Goal: Information Seeking & Learning: Learn about a topic

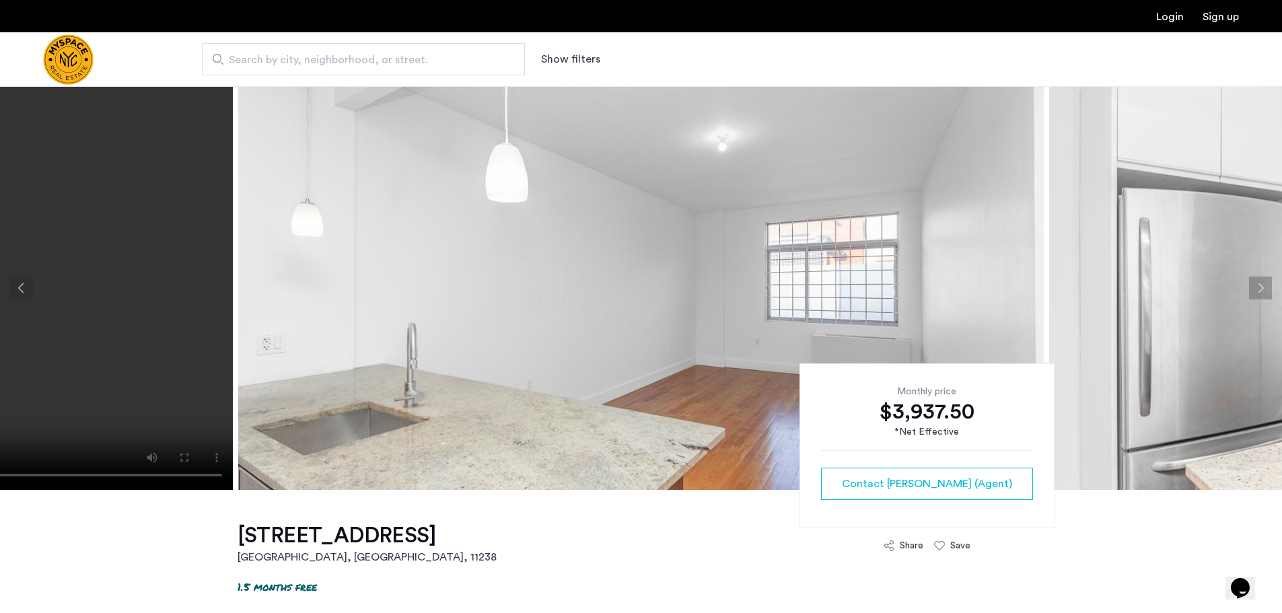
click at [1256, 287] on button "Next apartment" at bounding box center [1260, 288] width 23 height 23
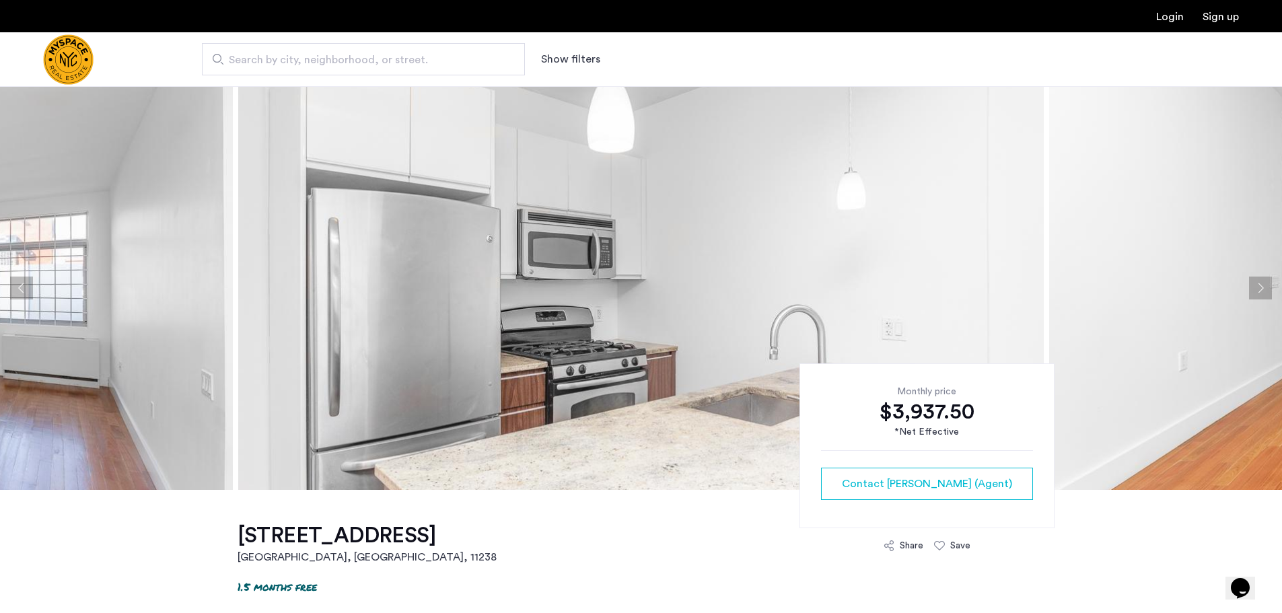
click at [1264, 286] on button "Next apartment" at bounding box center [1260, 288] width 23 height 23
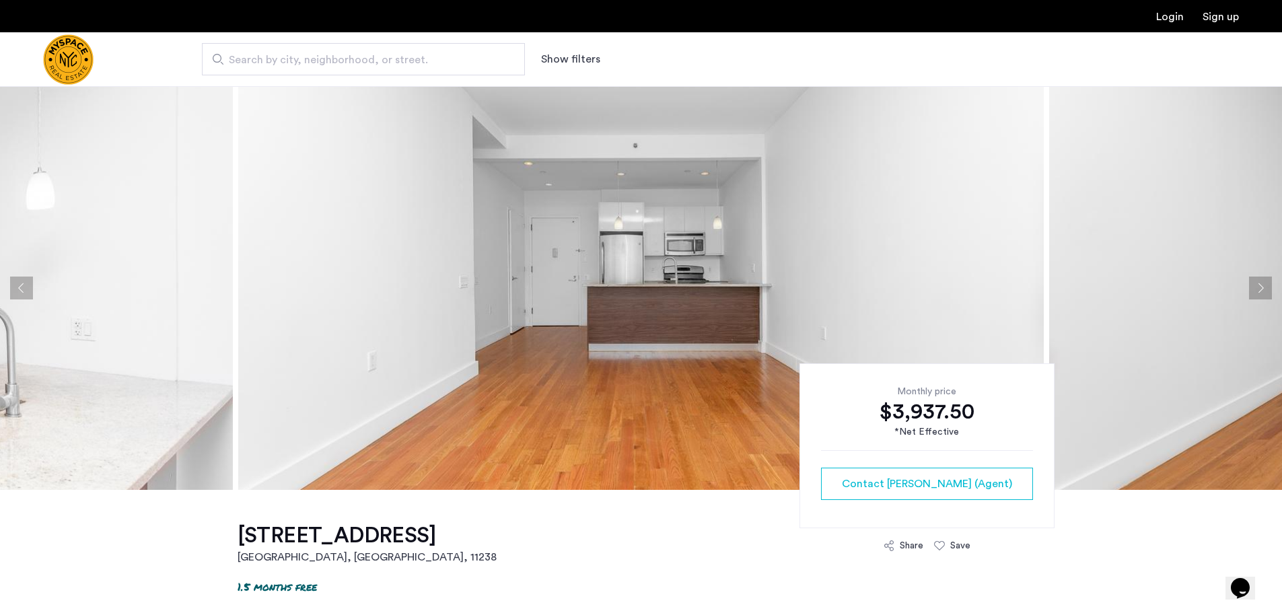
click at [1264, 286] on button "Next apartment" at bounding box center [1260, 288] width 23 height 23
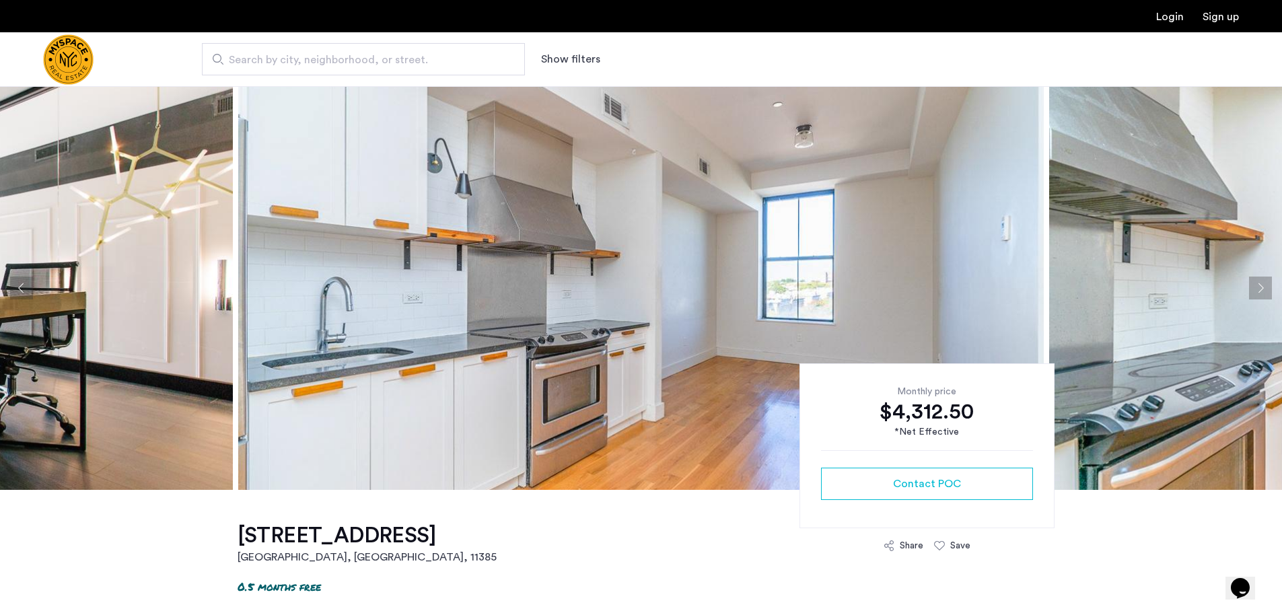
click at [1265, 281] on button "Next apartment" at bounding box center [1260, 288] width 23 height 23
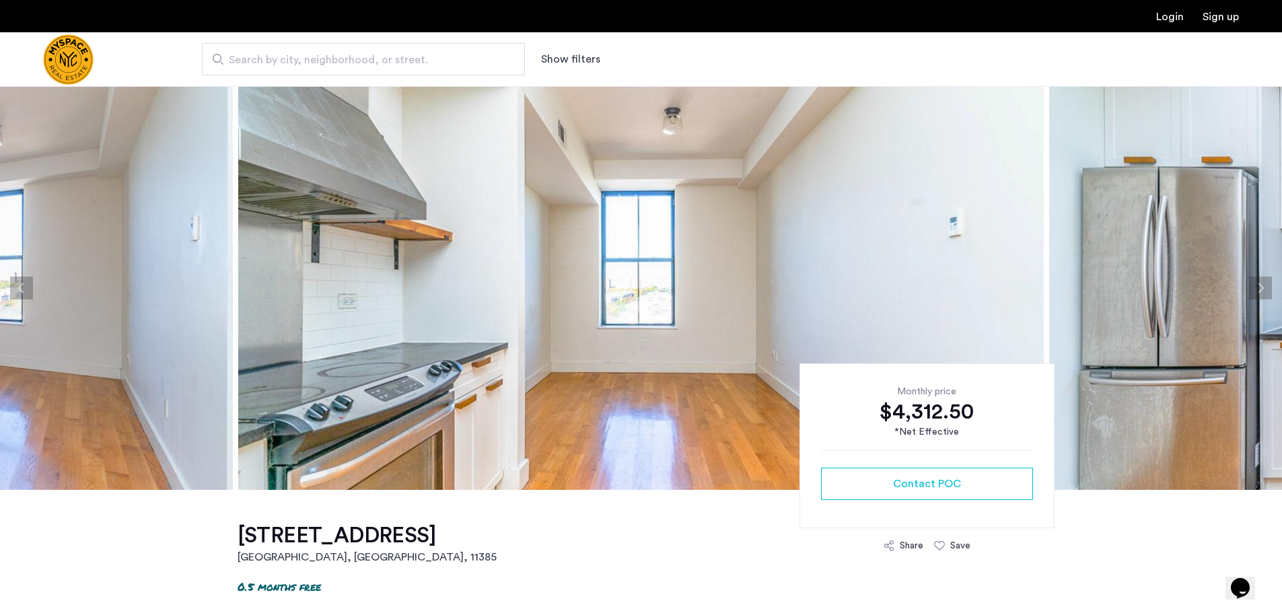
click at [1258, 289] on button "Next apartment" at bounding box center [1260, 288] width 23 height 23
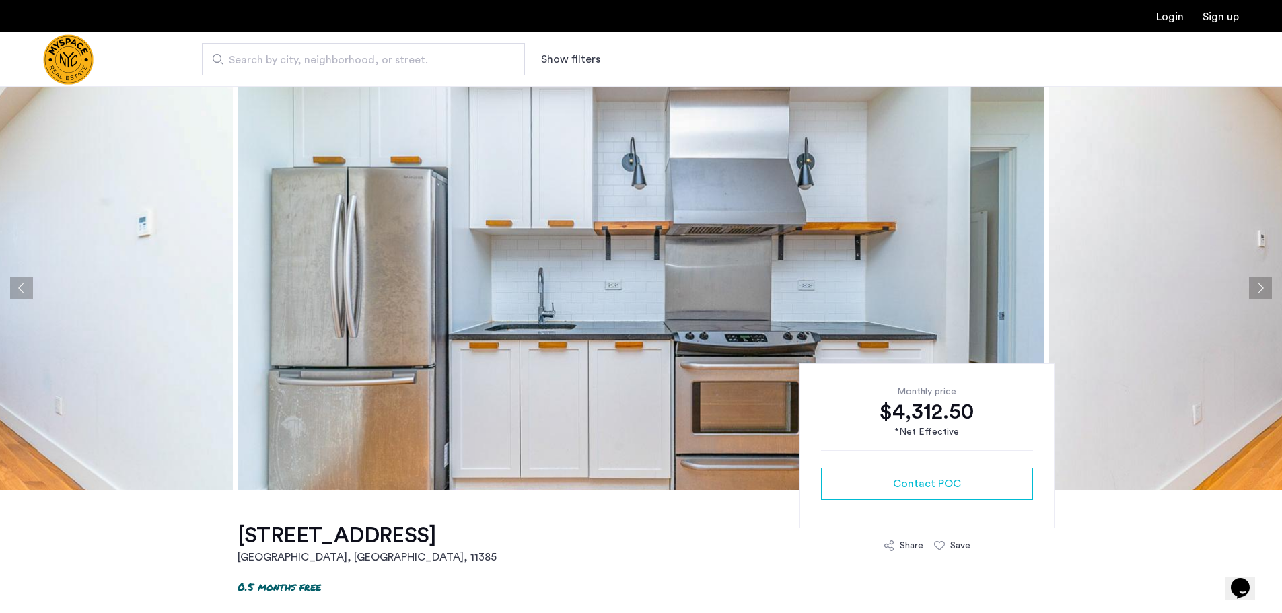
click at [1258, 289] on button "Next apartment" at bounding box center [1260, 288] width 23 height 23
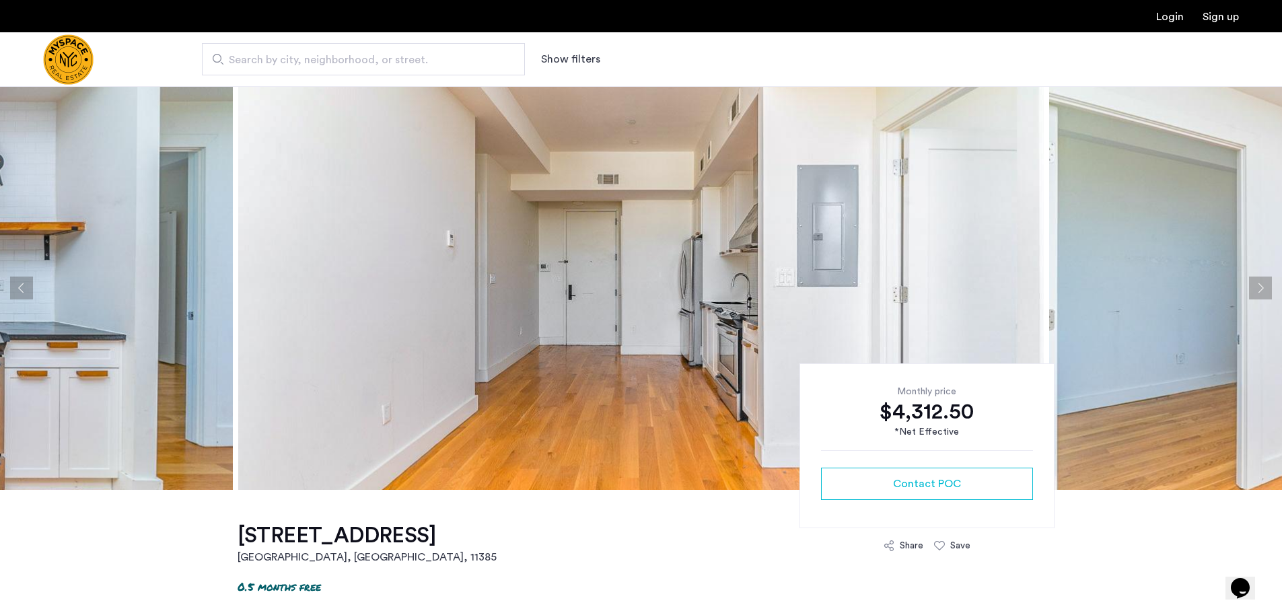
click at [1262, 292] on button "Next apartment" at bounding box center [1260, 288] width 23 height 23
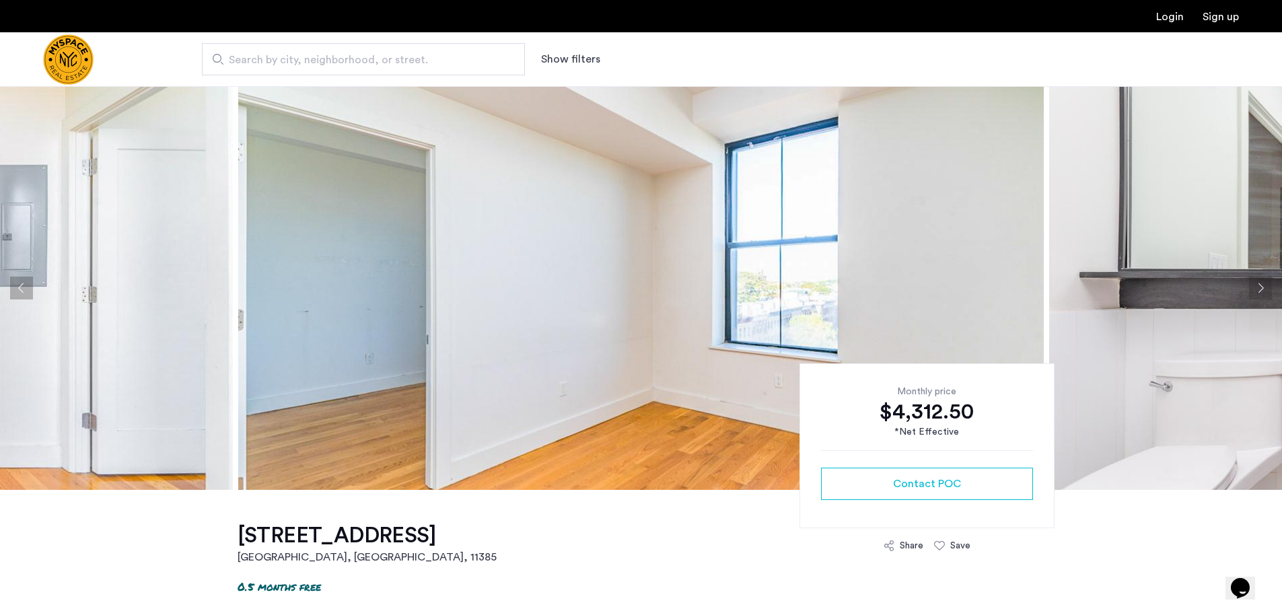
click at [1262, 292] on button "Next apartment" at bounding box center [1260, 288] width 23 height 23
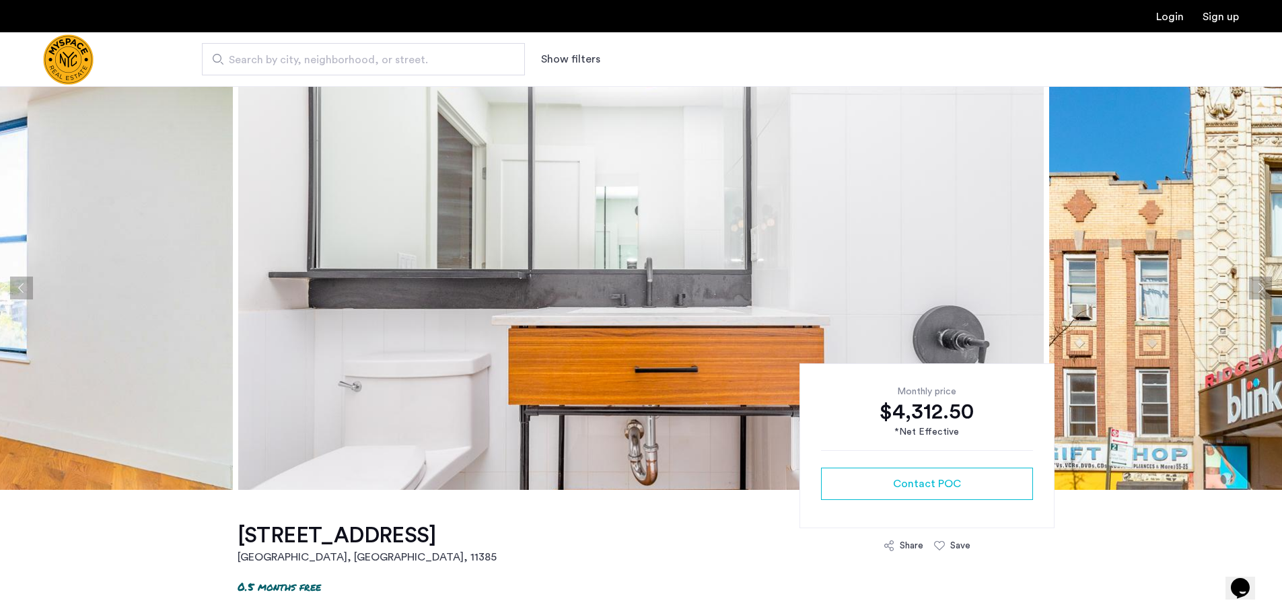
click at [1262, 292] on button "Next apartment" at bounding box center [1260, 288] width 23 height 23
click at [1260, 292] on button "Next apartment" at bounding box center [1260, 288] width 23 height 23
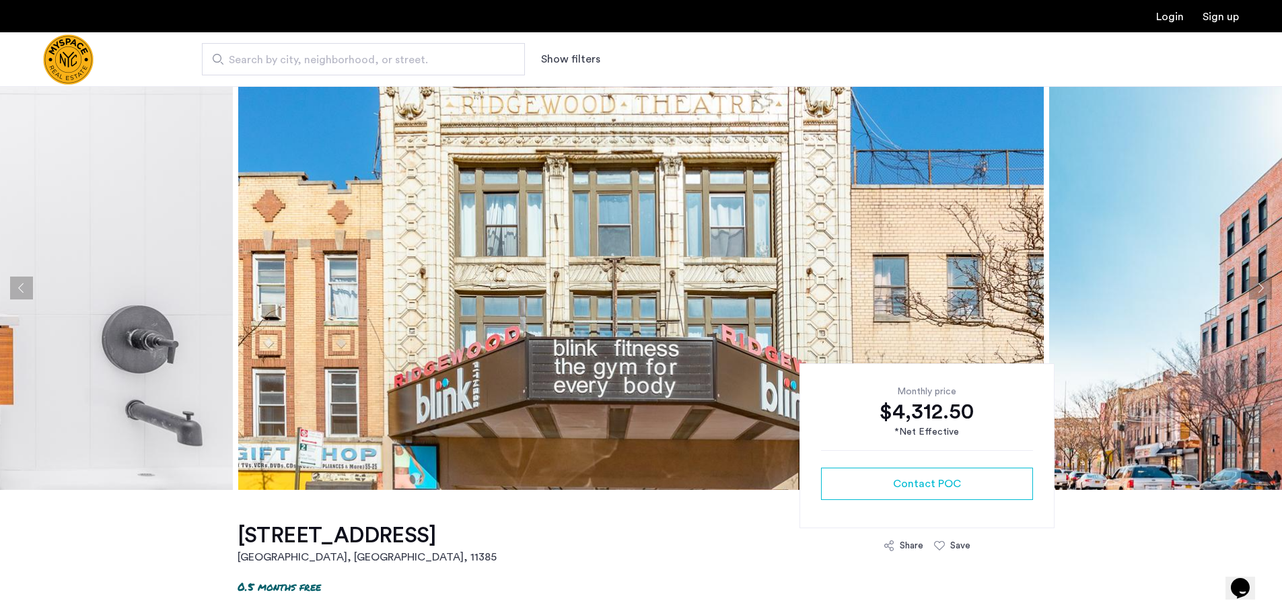
click at [1260, 292] on button "Next apartment" at bounding box center [1260, 288] width 23 height 23
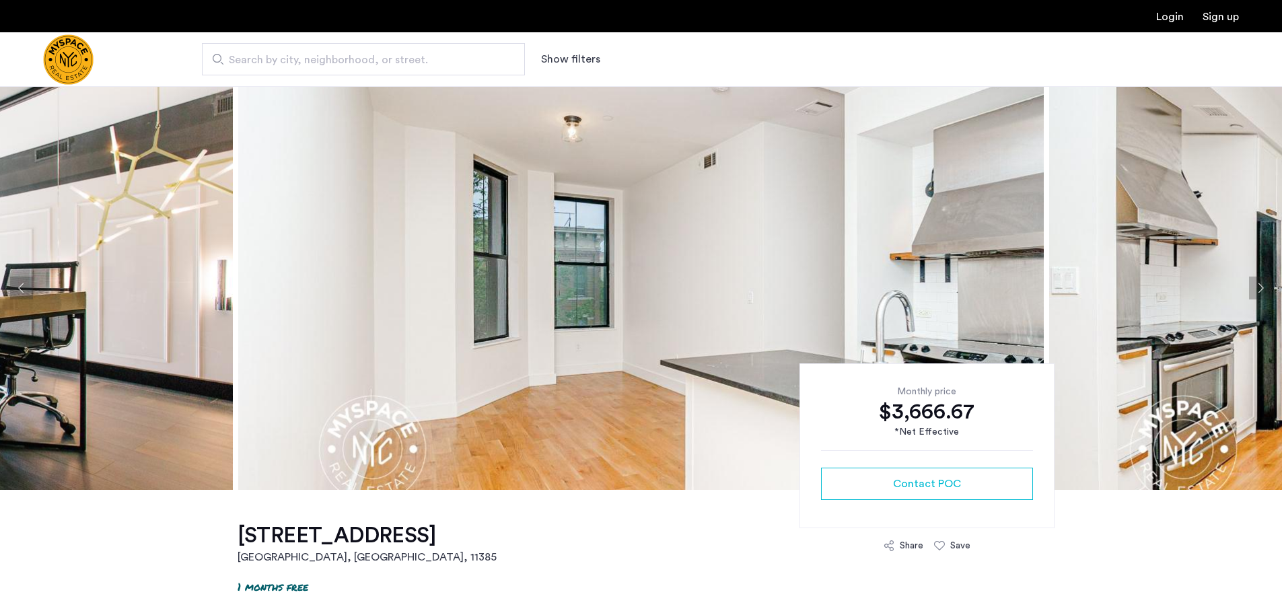
click at [1261, 287] on button "Next apartment" at bounding box center [1260, 288] width 23 height 23
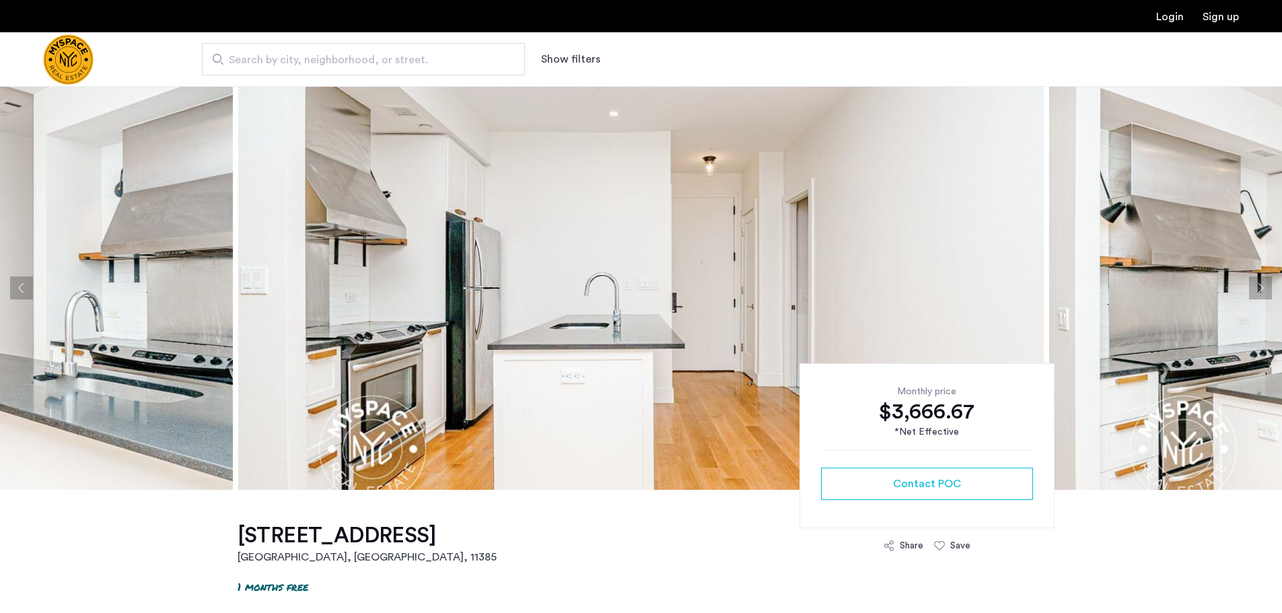
click at [1262, 287] on button "Next apartment" at bounding box center [1260, 288] width 23 height 23
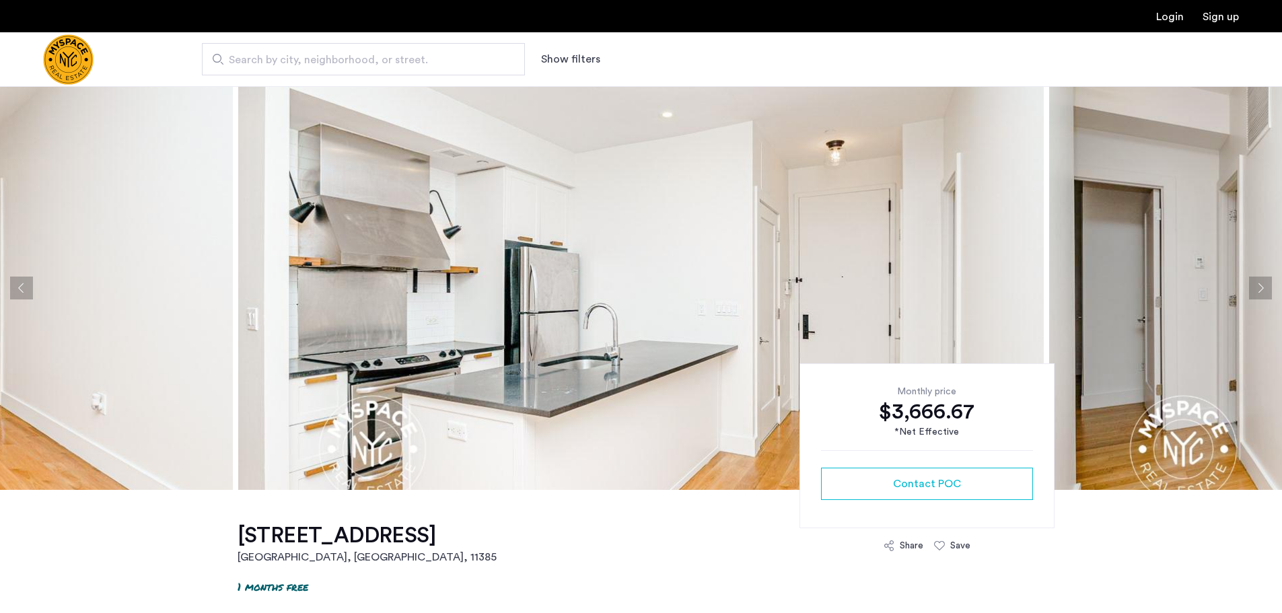
click at [1262, 287] on button "Next apartment" at bounding box center [1260, 288] width 23 height 23
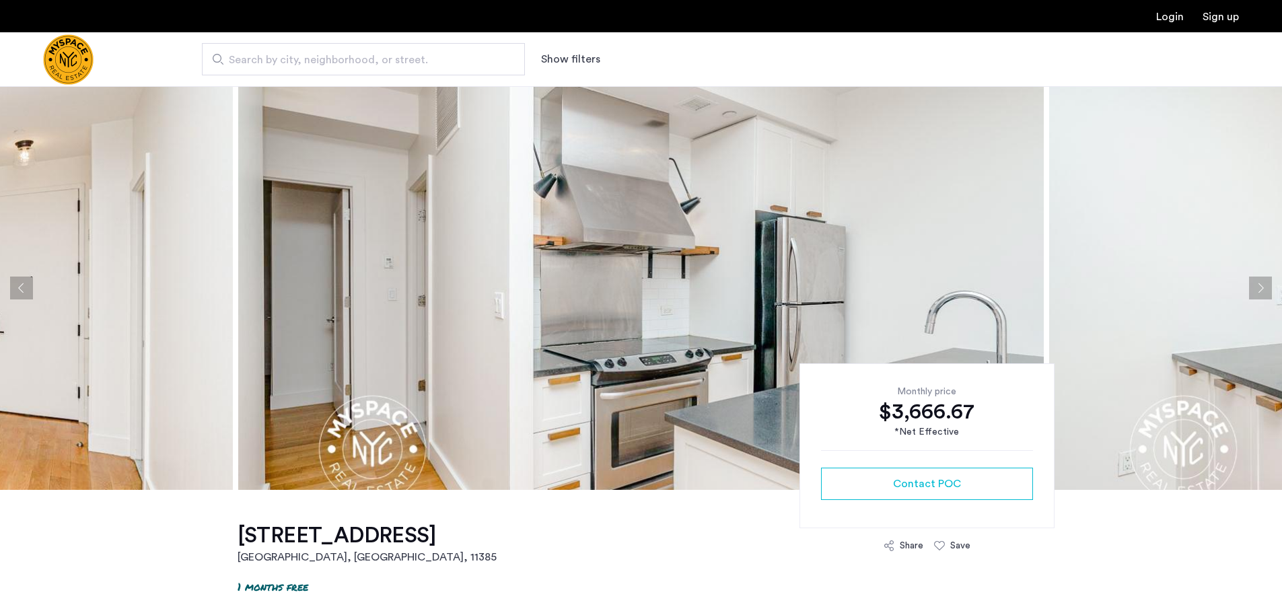
click at [1262, 287] on button "Next apartment" at bounding box center [1260, 288] width 23 height 23
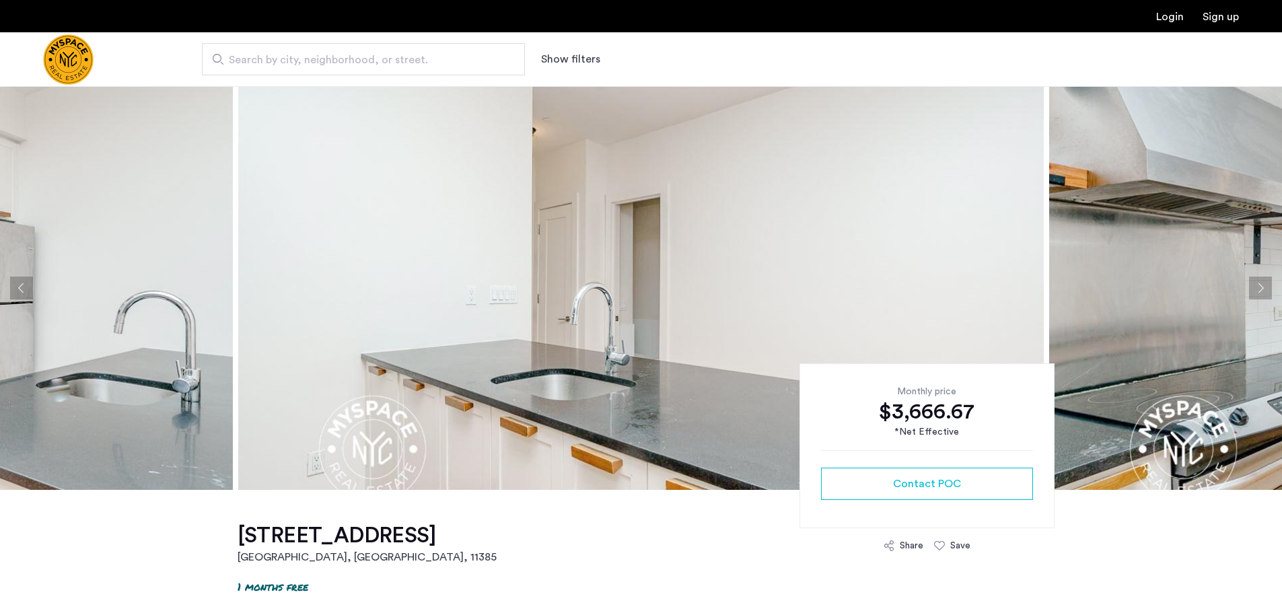
click at [1262, 287] on button "Next apartment" at bounding box center [1260, 288] width 23 height 23
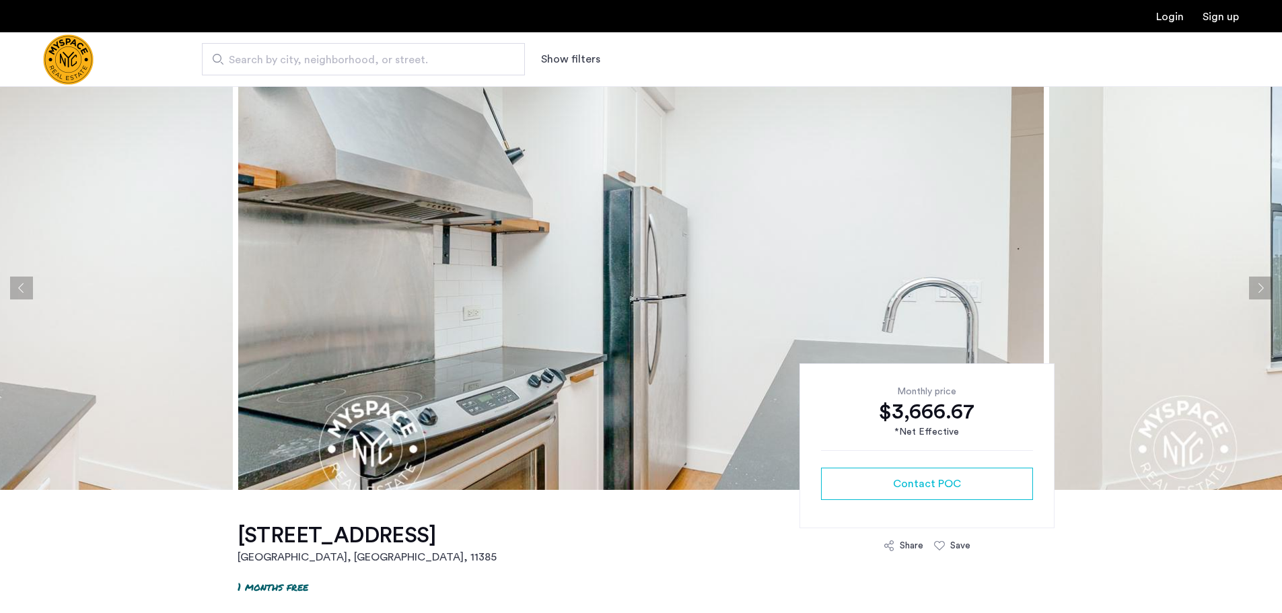
click at [1262, 287] on button "Next apartment" at bounding box center [1260, 288] width 23 height 23
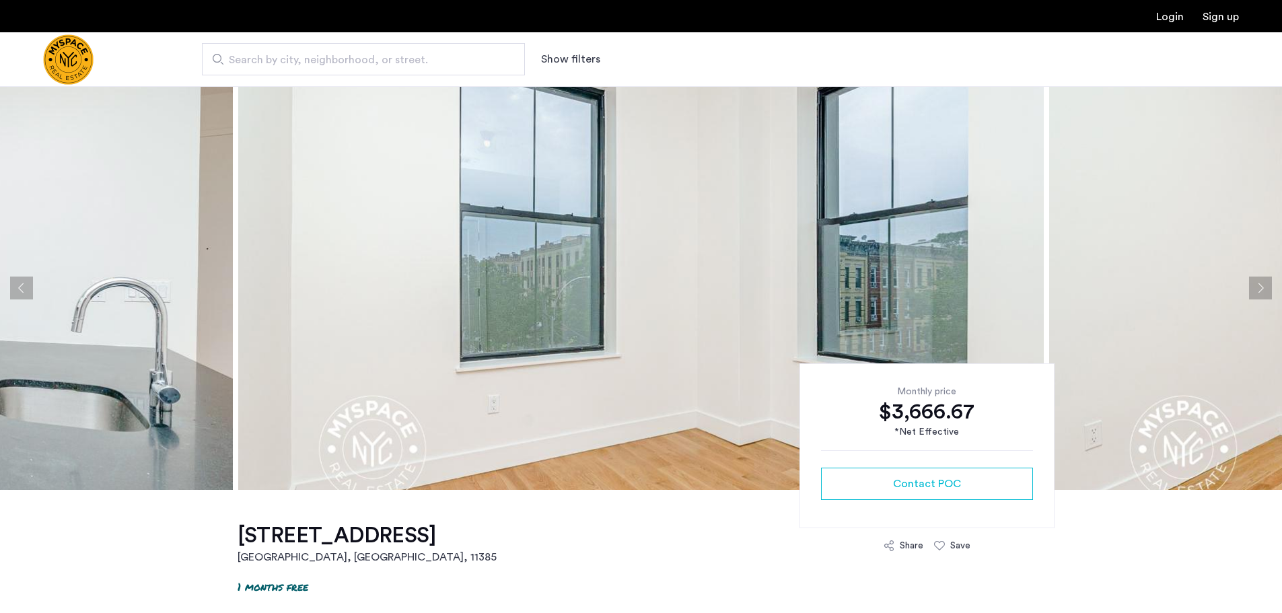
click at [1262, 287] on button "Next apartment" at bounding box center [1260, 288] width 23 height 23
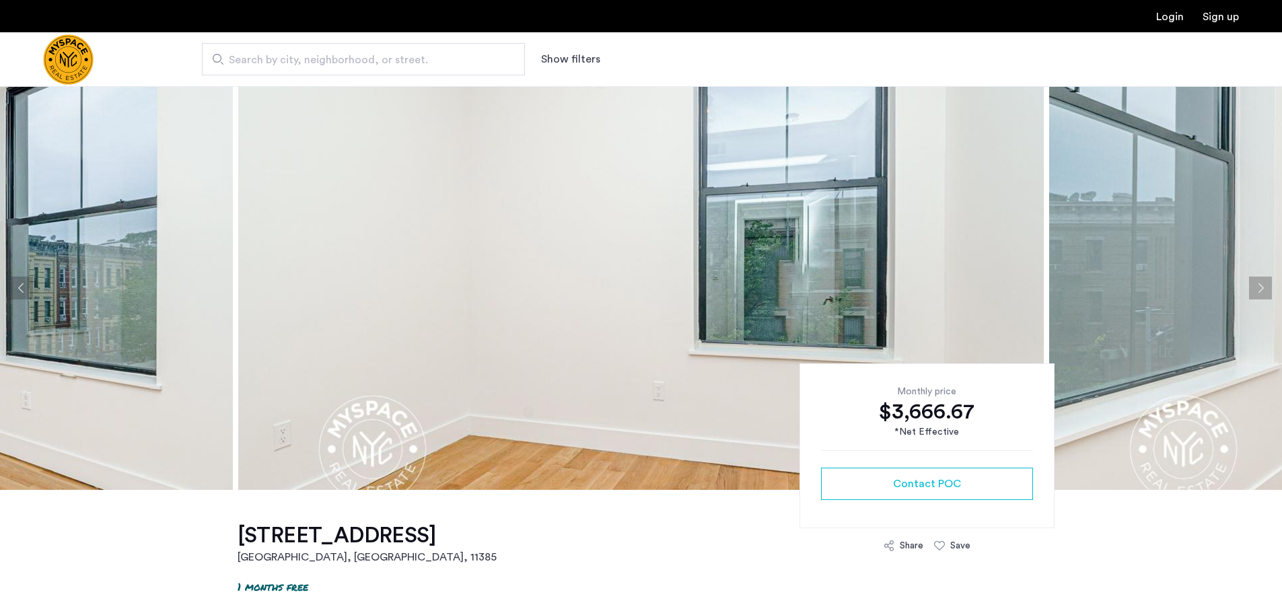
click at [1262, 287] on button "Next apartment" at bounding box center [1260, 288] width 23 height 23
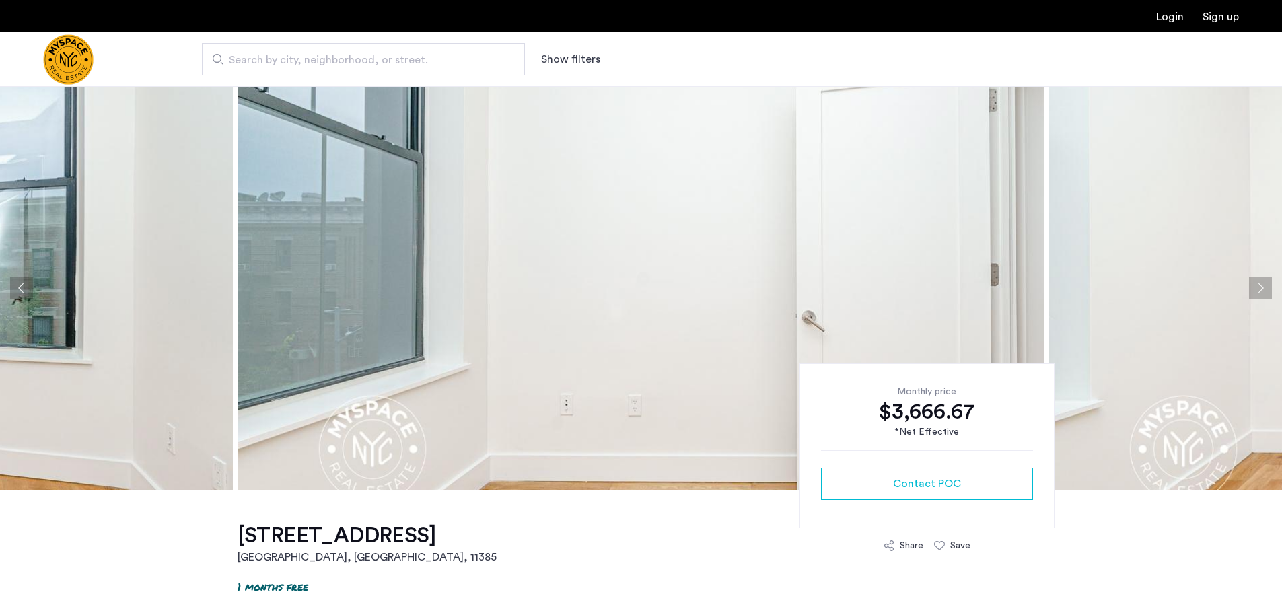
click at [1262, 287] on button "Next apartment" at bounding box center [1260, 288] width 23 height 23
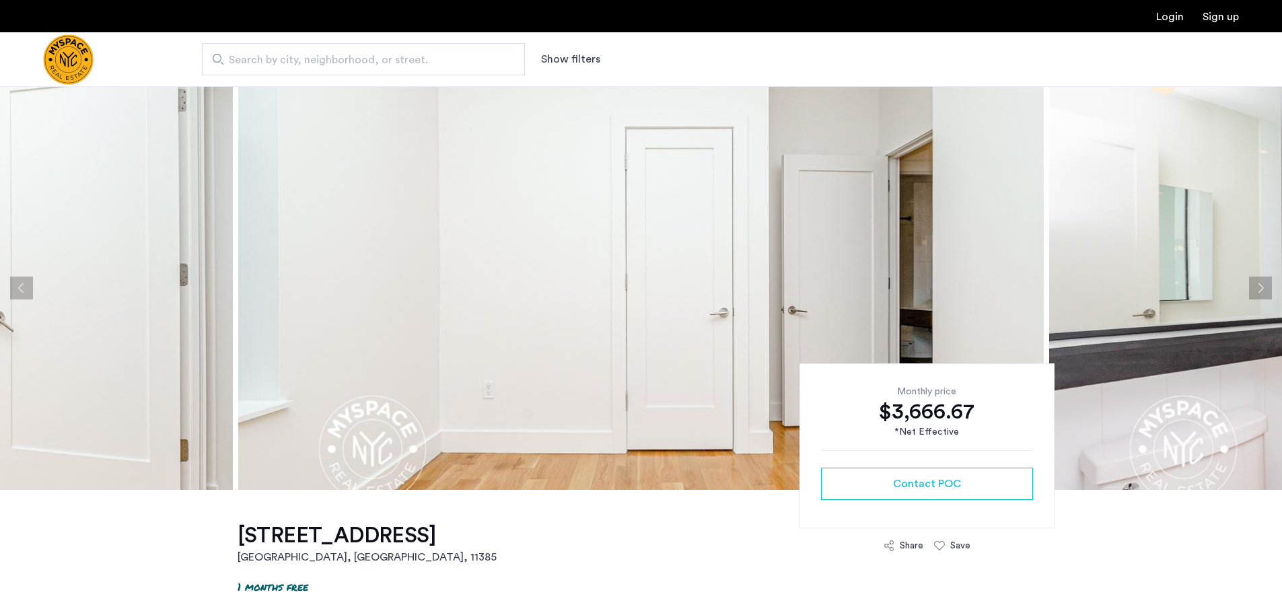
click at [1262, 287] on button "Next apartment" at bounding box center [1260, 288] width 23 height 23
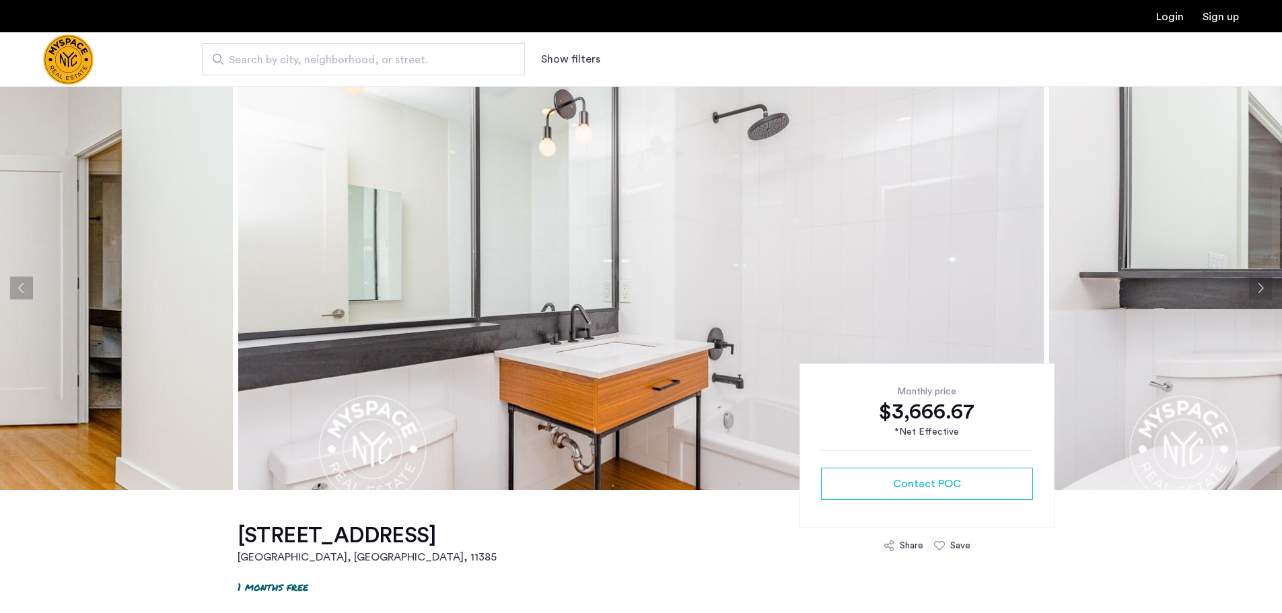
click at [1262, 287] on button "Next apartment" at bounding box center [1260, 288] width 23 height 23
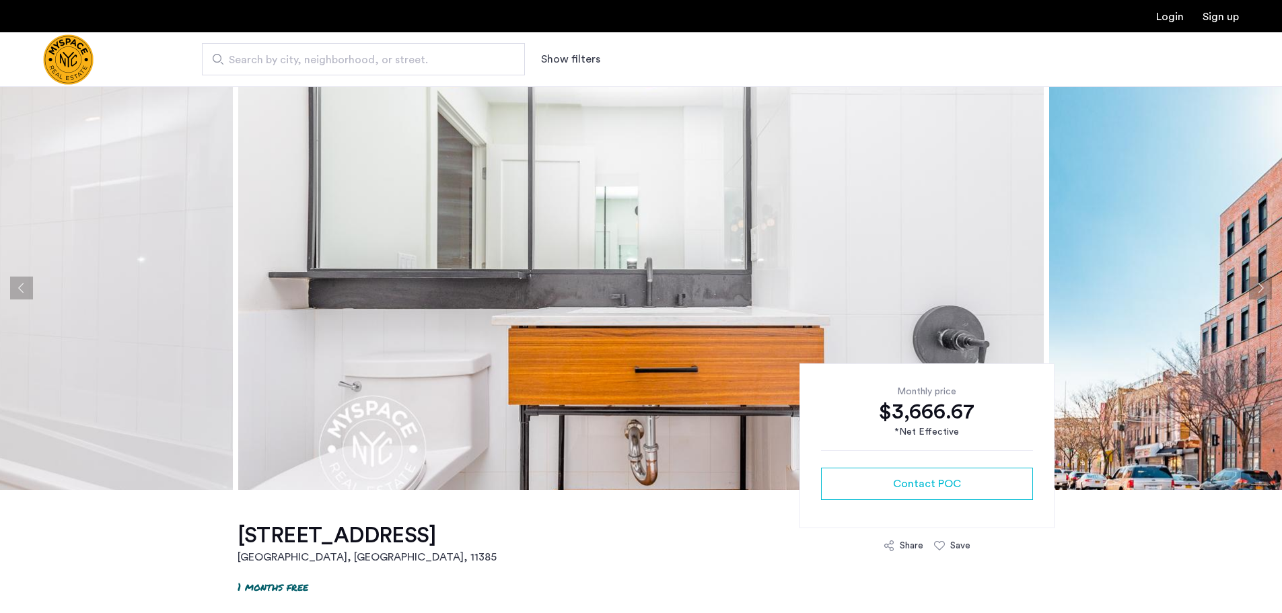
click at [1262, 287] on button "Next apartment" at bounding box center [1260, 288] width 23 height 23
